Goal: Task Accomplishment & Management: Complete application form

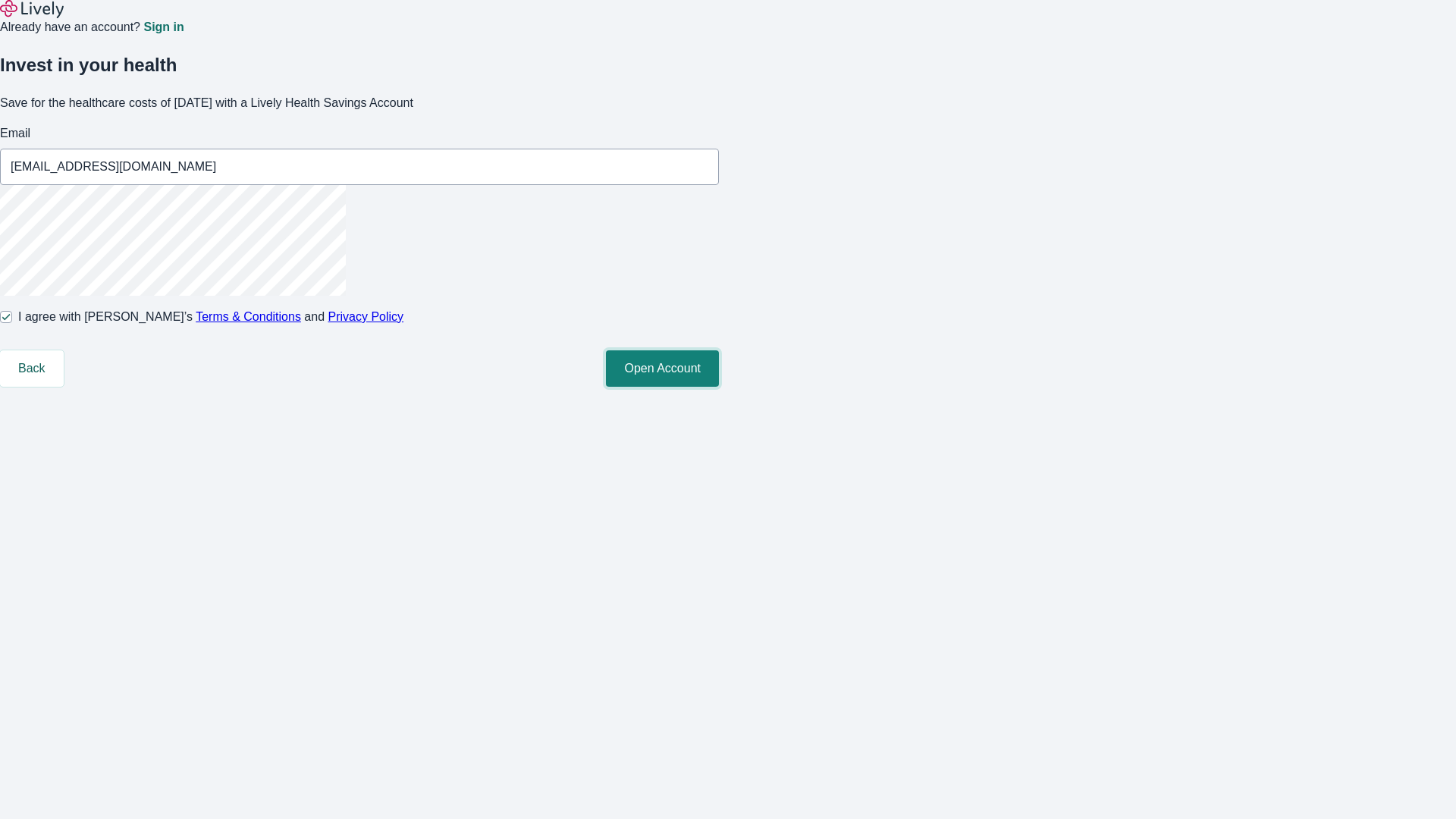
click at [719, 387] on button "Open Account" at bounding box center [662, 368] width 113 height 36
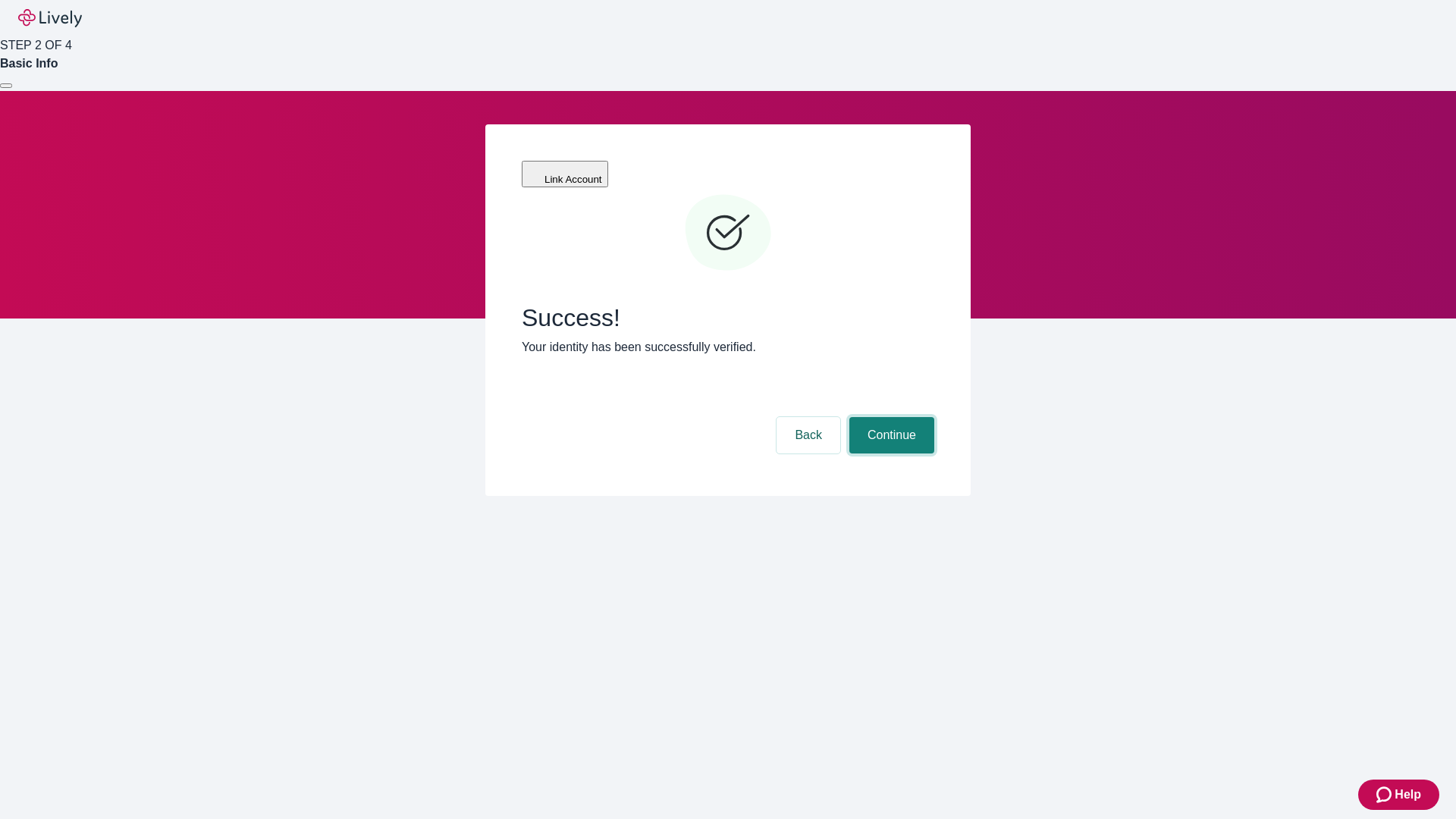
click at [890, 417] on button "Continue" at bounding box center [892, 435] width 85 height 36
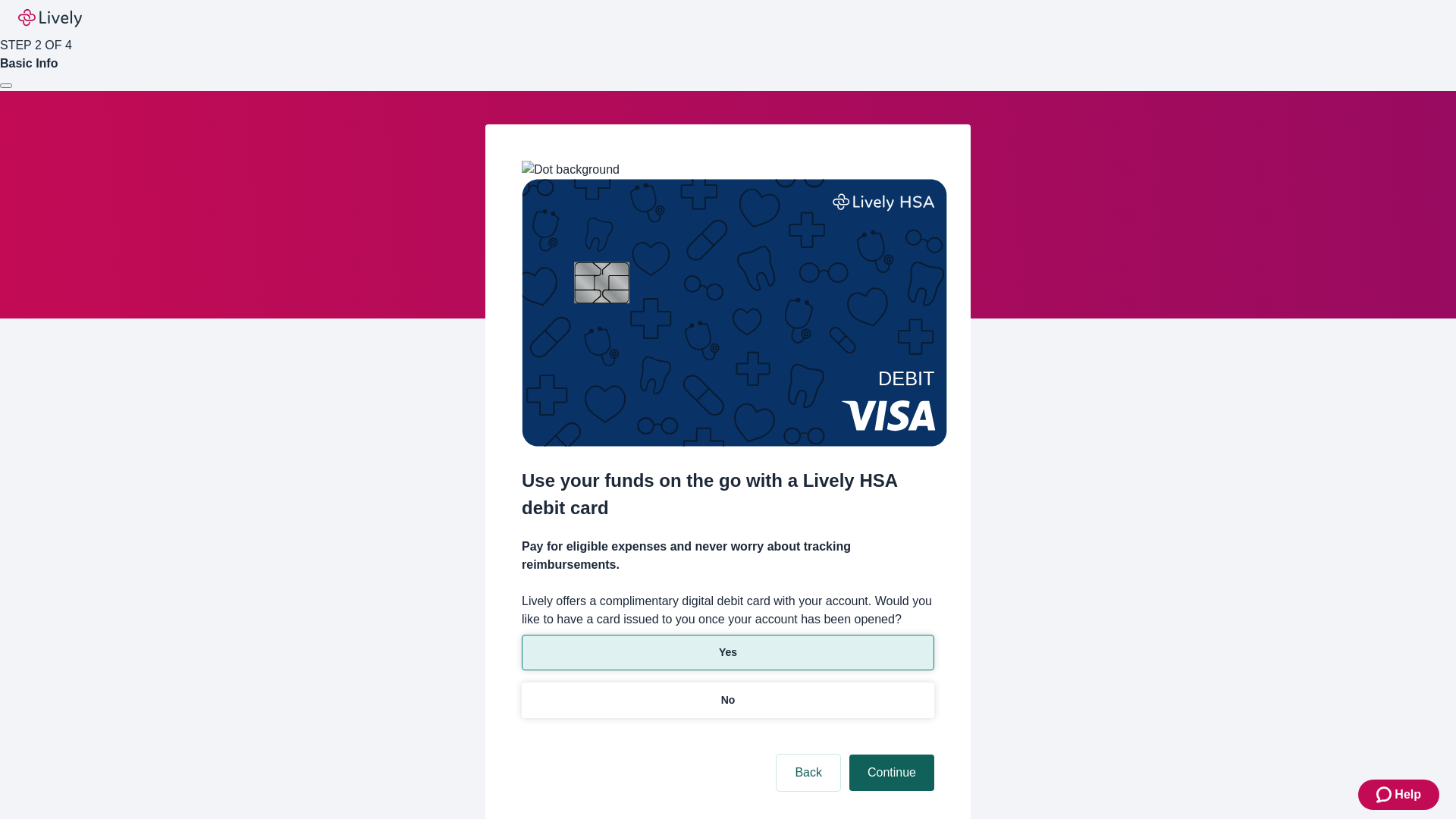
click at [727, 644] on p "Yes" at bounding box center [728, 652] width 19 height 16
click at [890, 755] on button "Continue" at bounding box center [892, 773] width 85 height 36
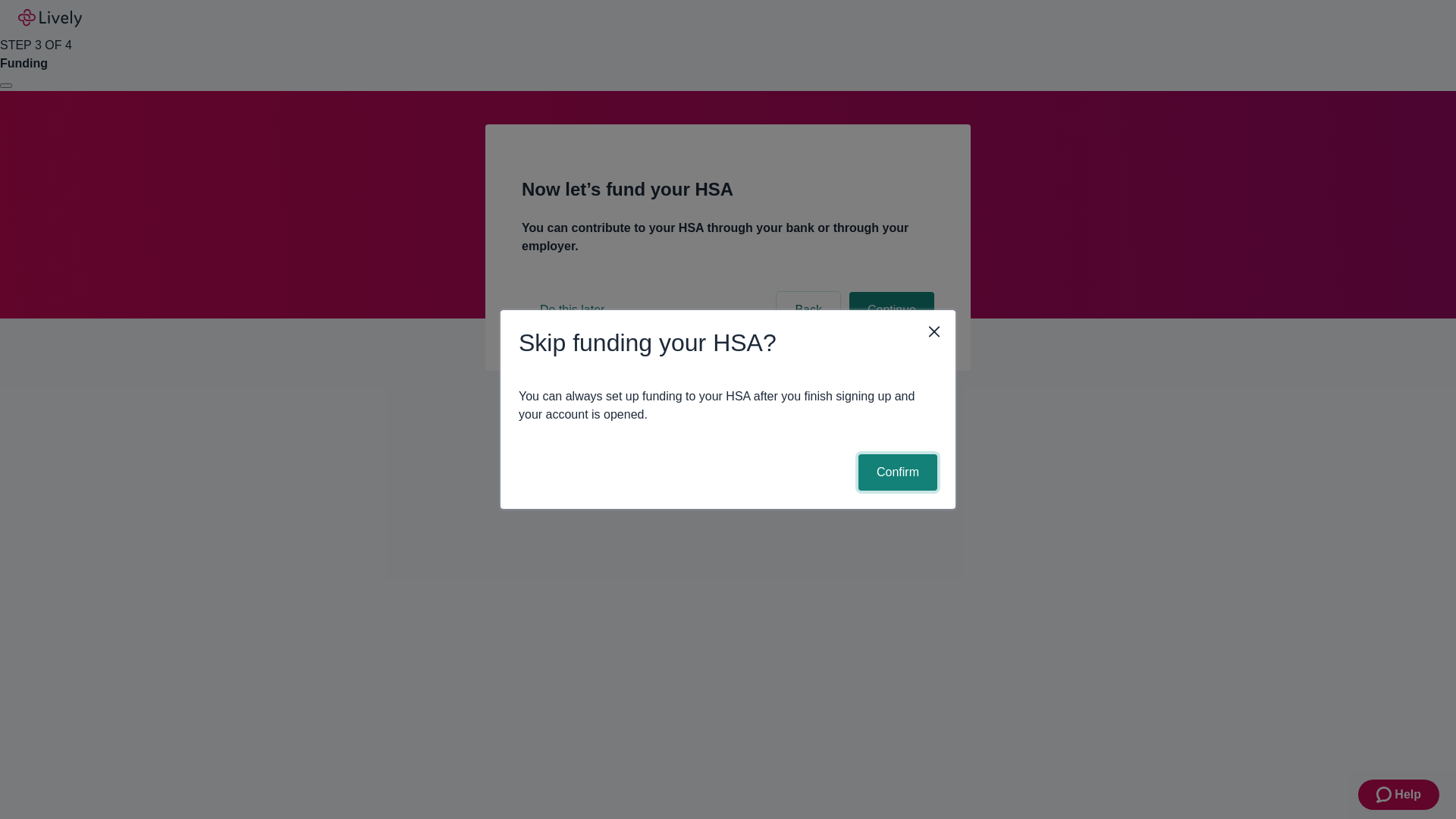
click at [896, 472] on button "Confirm" at bounding box center [898, 472] width 79 height 36
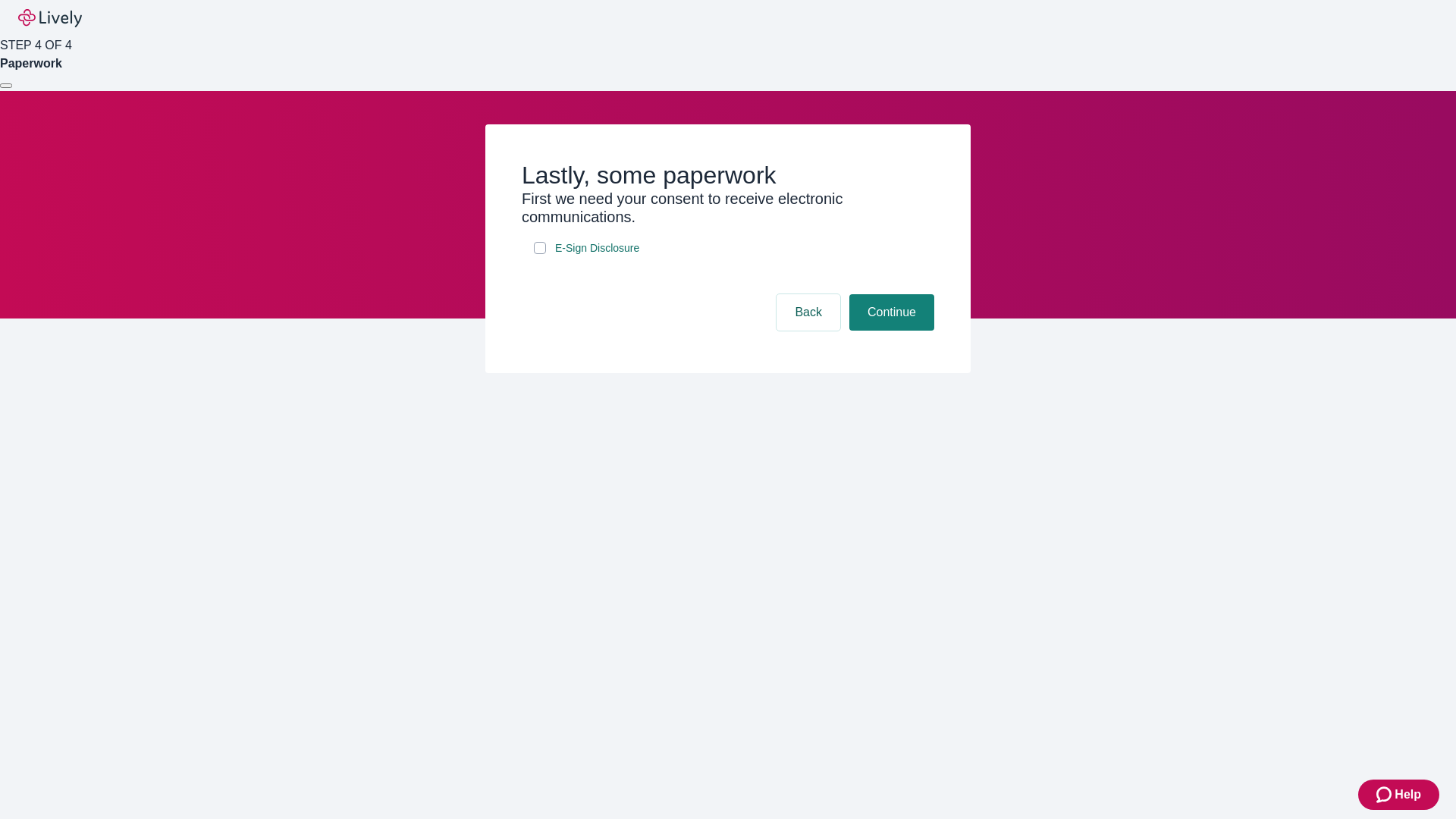
click at [540, 254] on input "E-Sign Disclosure" at bounding box center [540, 248] width 12 height 12
checkbox input "true"
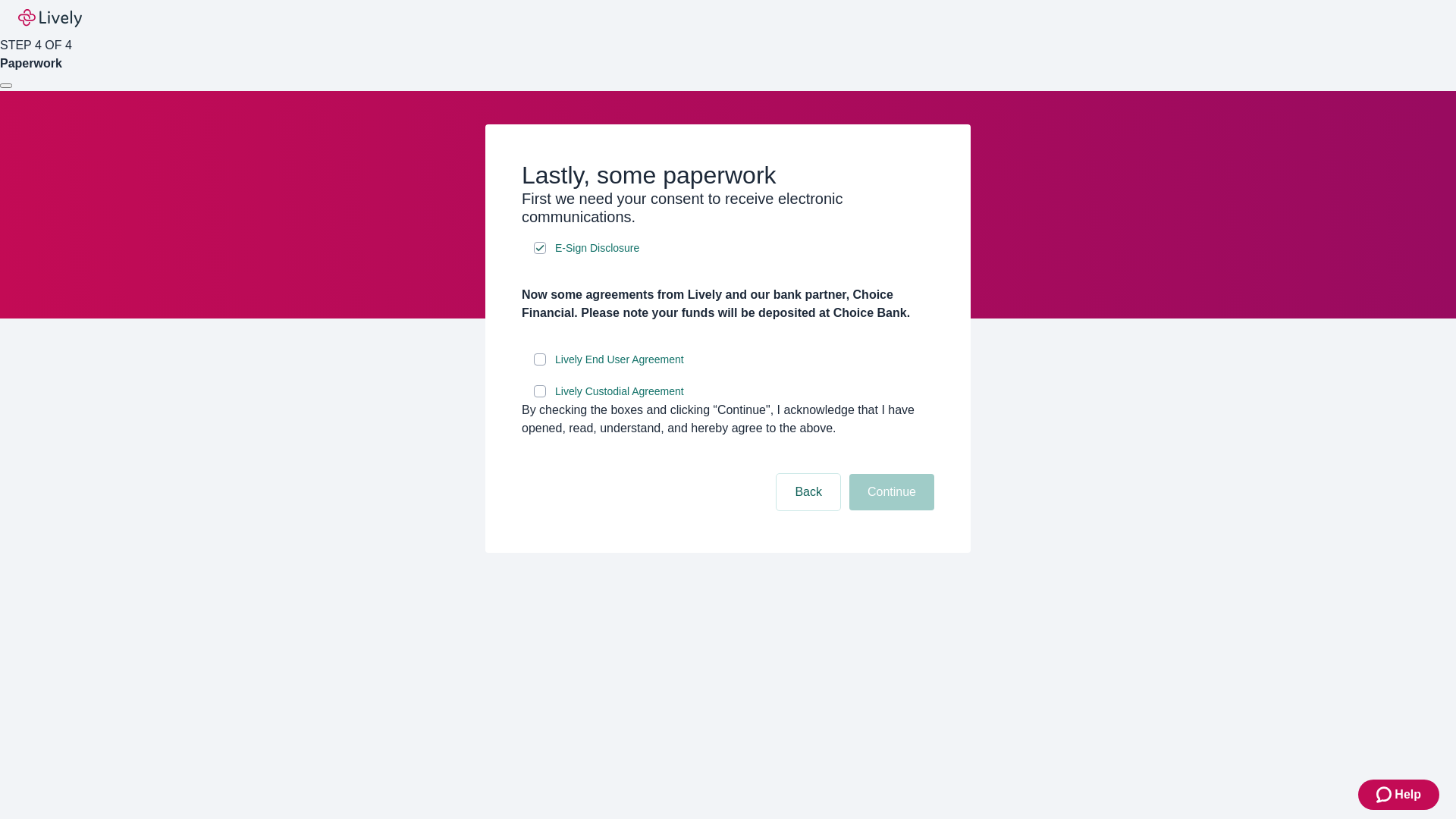
click at [540, 365] on input "Lively End User Agreement" at bounding box center [540, 359] width 12 height 12
checkbox input "true"
click at [540, 397] on input "Lively Custodial Agreement" at bounding box center [540, 392] width 12 height 12
checkbox input "true"
click at [890, 511] on button "Continue" at bounding box center [892, 491] width 85 height 36
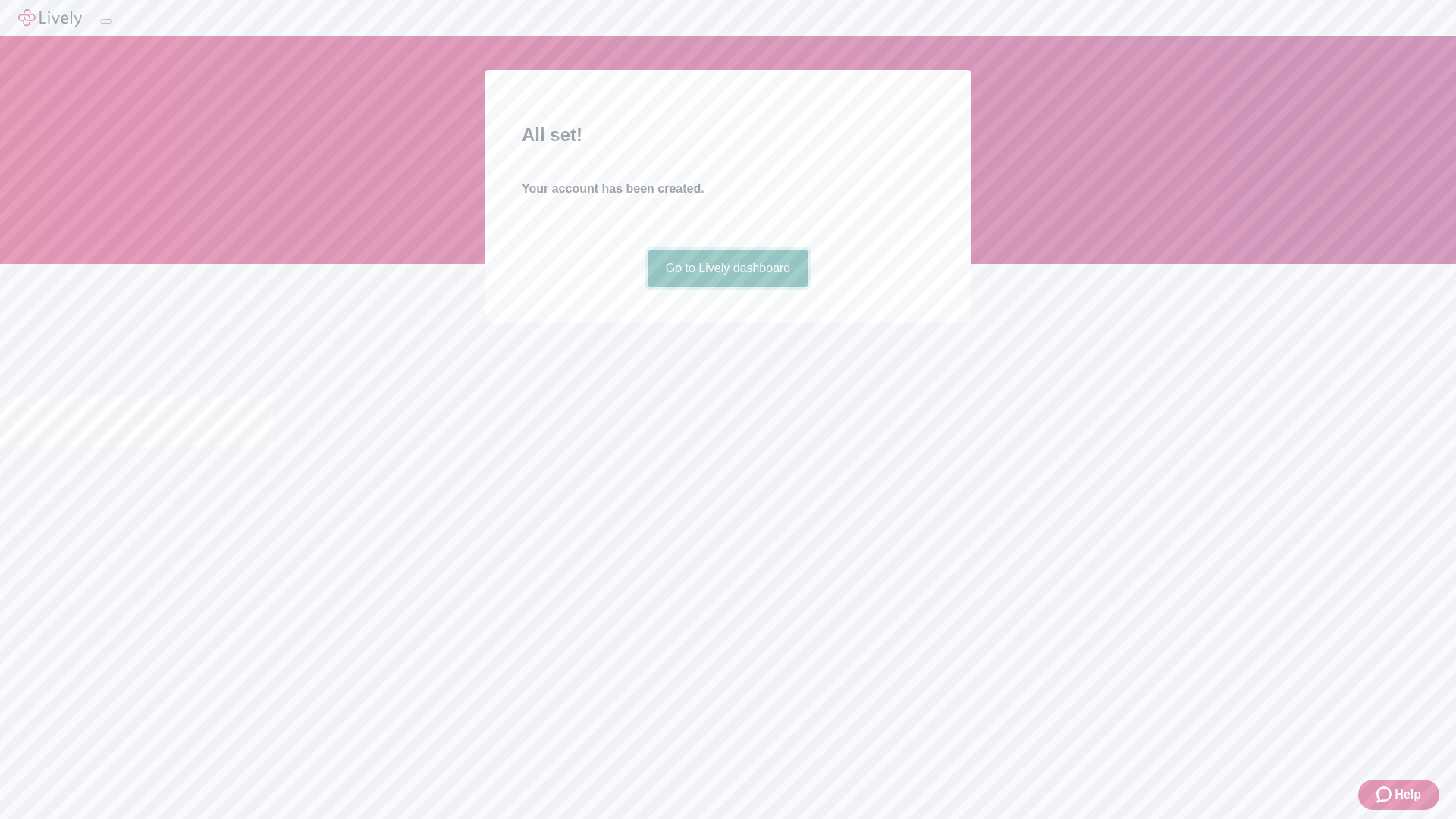
click at [727, 287] on link "Go to Lively dashboard" at bounding box center [728, 268] width 162 height 36
